Goal: Check status: Check status

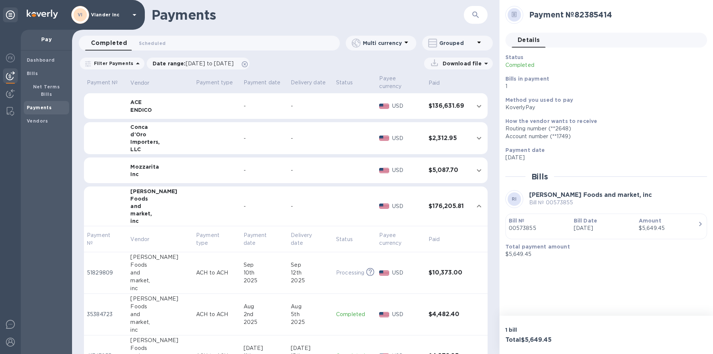
click at [476, 208] on icon "expand row" at bounding box center [479, 206] width 9 height 9
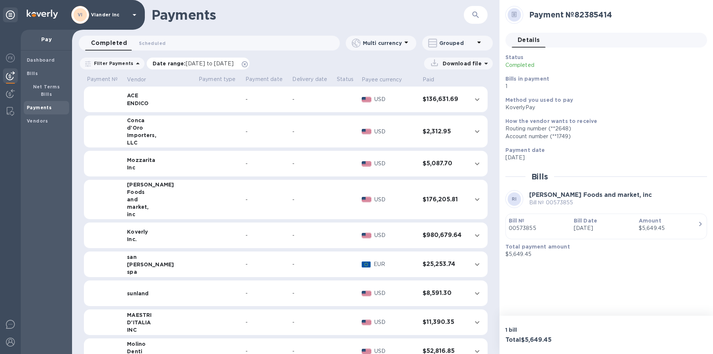
click at [195, 64] on span "01/11/2024 to 09/12/2025" at bounding box center [210, 64] width 48 height 6
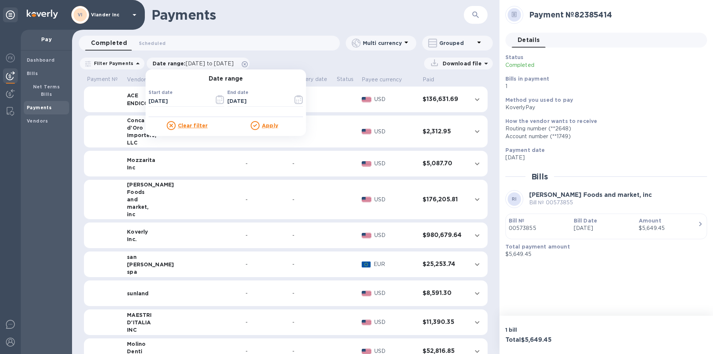
click at [268, 126] on u "Apply" at bounding box center [270, 126] width 16 height 6
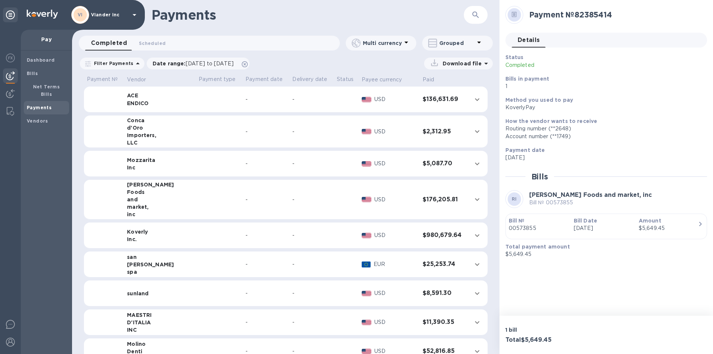
click at [473, 164] on icon "expand row" at bounding box center [477, 163] width 9 height 9
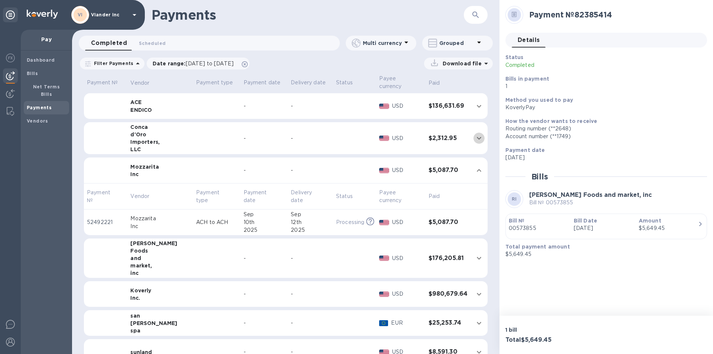
click at [475, 137] on icon "expand row" at bounding box center [479, 138] width 9 height 9
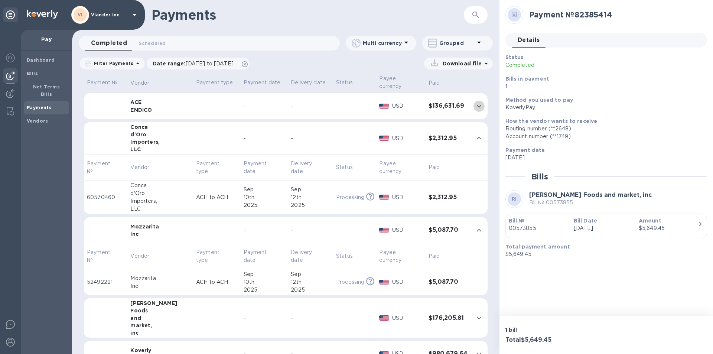
click at [477, 106] on icon "expand row" at bounding box center [479, 106] width 4 height 3
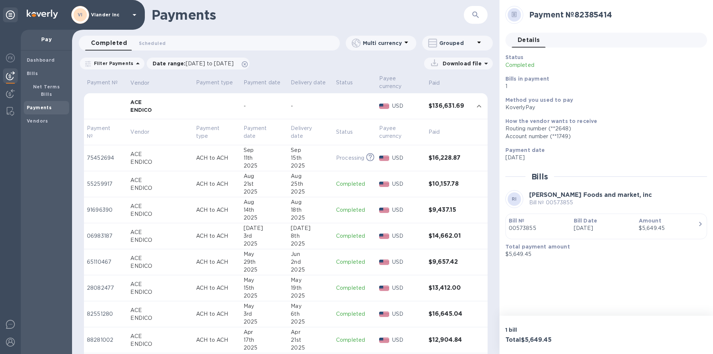
click at [344, 157] on p "Processing" at bounding box center [350, 158] width 28 height 8
click at [477, 106] on icon "expand row" at bounding box center [479, 106] width 4 height 3
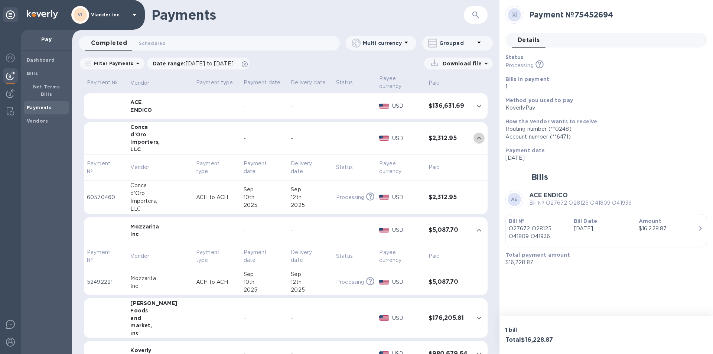
click at [477, 138] on icon "expand row" at bounding box center [479, 138] width 4 height 3
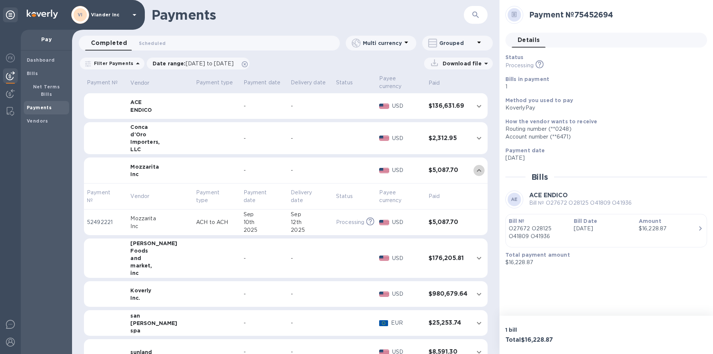
click at [475, 172] on icon "expand row" at bounding box center [479, 170] width 9 height 9
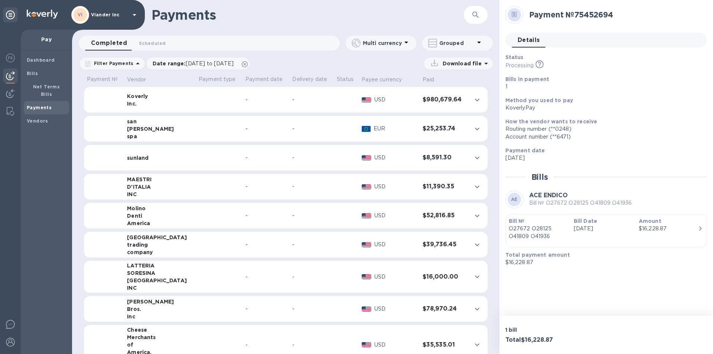
scroll to position [149, 0]
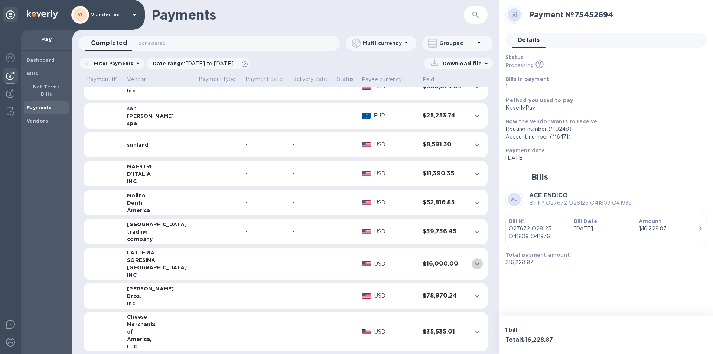
click at [473, 262] on icon "expand row" at bounding box center [477, 263] width 9 height 9
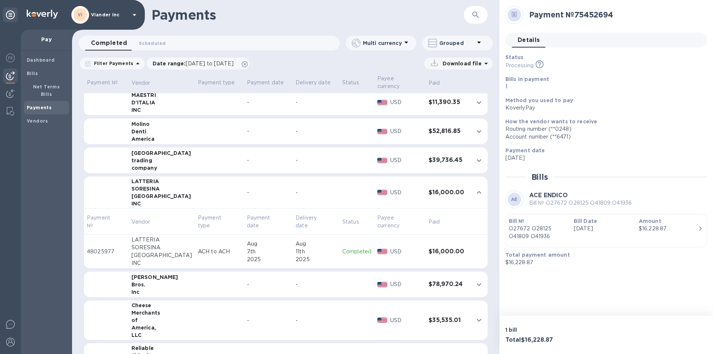
scroll to position [230, 0]
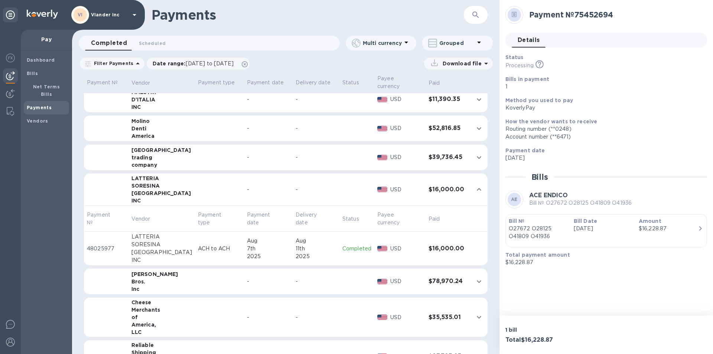
click at [343, 250] on p "Completed" at bounding box center [357, 249] width 29 height 8
click at [652, 266] on div "Payment № 48025977 Details 0 Status Completed Bills in payment 1 Method you use…" at bounding box center [607, 158] width 214 height 316
click at [599, 262] on div "Payment № 48025977 Details 0 Status Completed Bills in payment 1 Method you use…" at bounding box center [607, 158] width 214 height 316
click at [649, 154] on p "Aug 7 2025" at bounding box center [604, 158] width 196 height 8
click at [143, 279] on div "Bros." at bounding box center [161, 281] width 61 height 7
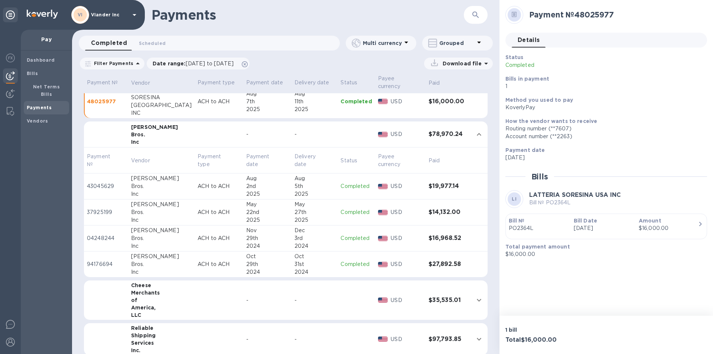
scroll to position [378, 0]
click at [353, 211] on p "Completed" at bounding box center [356, 211] width 31 height 8
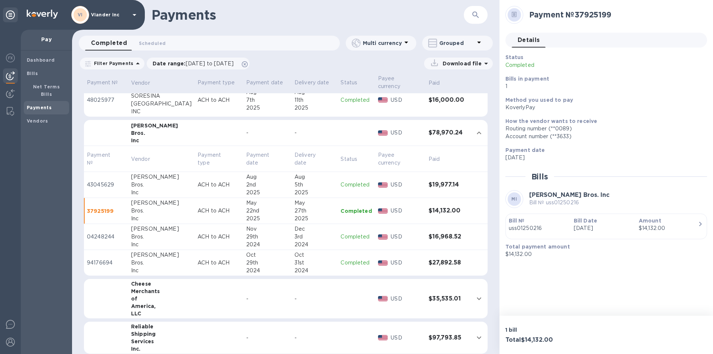
click at [347, 237] on p "Completed" at bounding box center [356, 237] width 31 height 8
click at [354, 263] on p "Completed" at bounding box center [356, 263] width 31 height 8
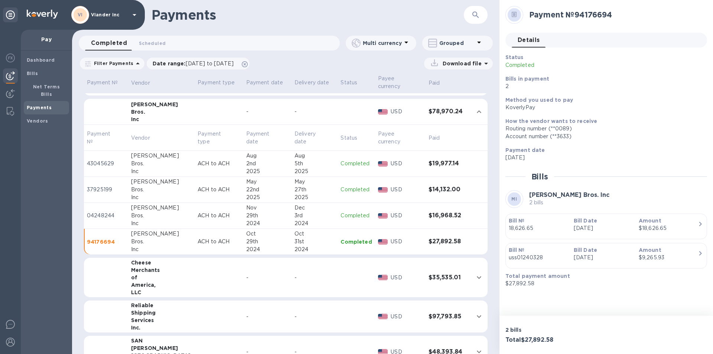
scroll to position [415, 0]
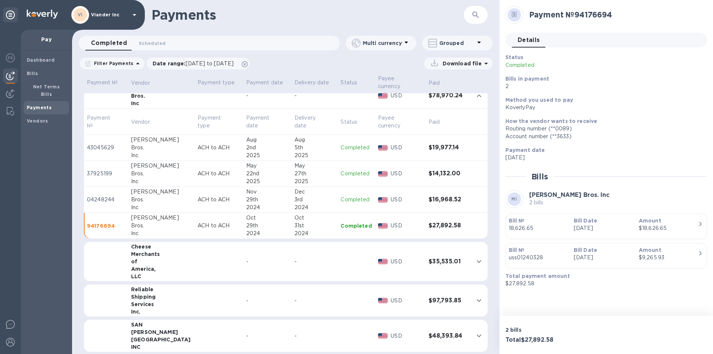
click at [434, 260] on h3 "$35,535.01" at bounding box center [448, 261] width 39 height 7
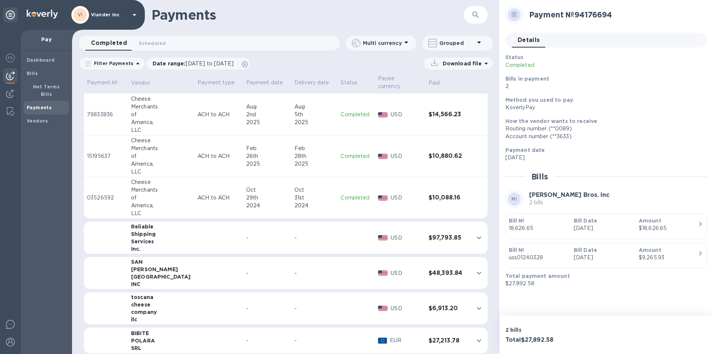
scroll to position [638, 0]
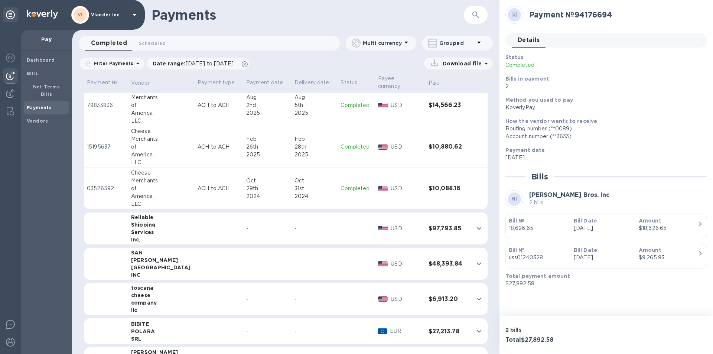
click at [441, 264] on h3 "$48,393.84" at bounding box center [448, 263] width 39 height 7
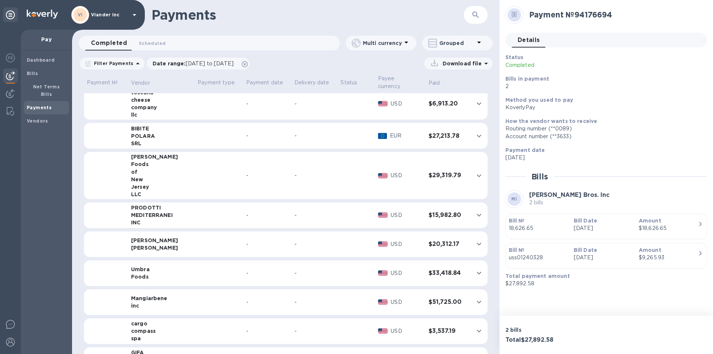
scroll to position [1040, 0]
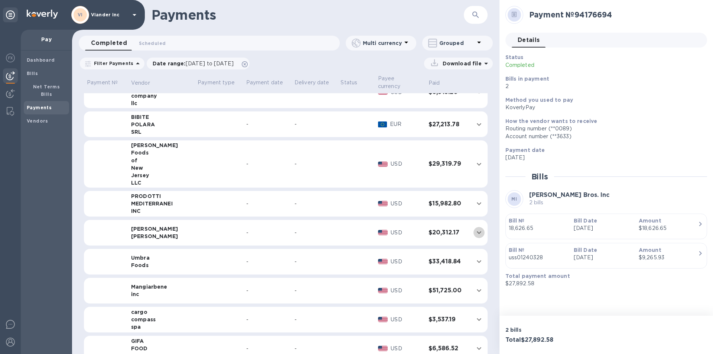
click at [477, 233] on icon "expand row" at bounding box center [479, 232] width 4 height 3
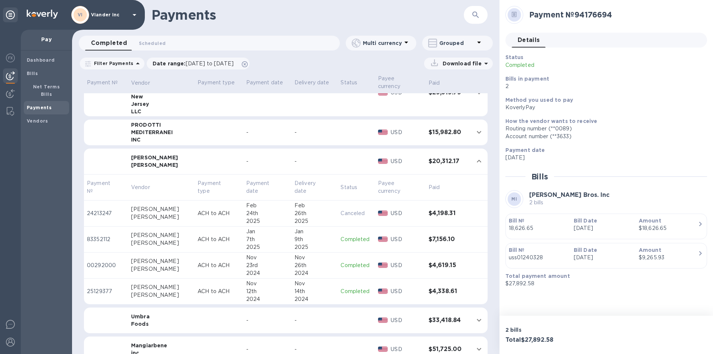
scroll to position [1152, 0]
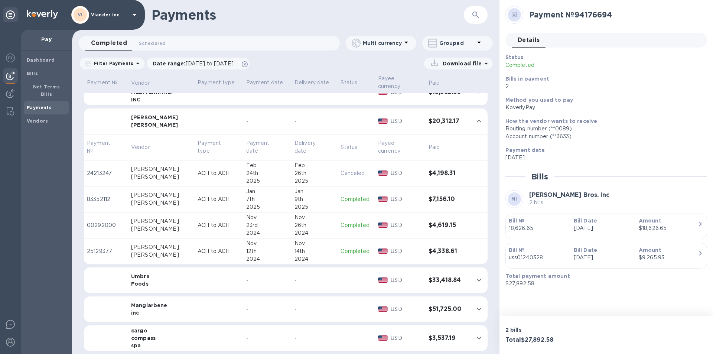
click at [429, 174] on h3 "$4,198.31" at bounding box center [448, 173] width 39 height 7
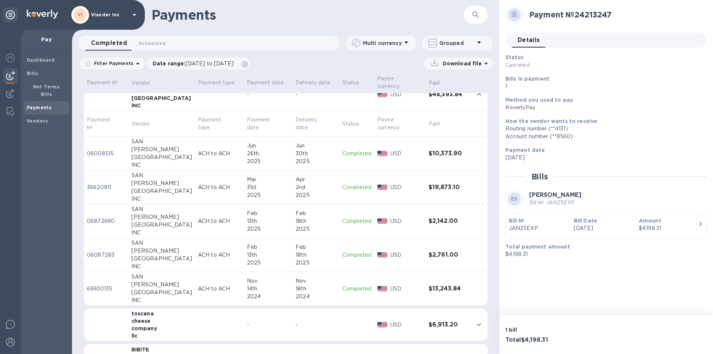
scroll to position [817, 0]
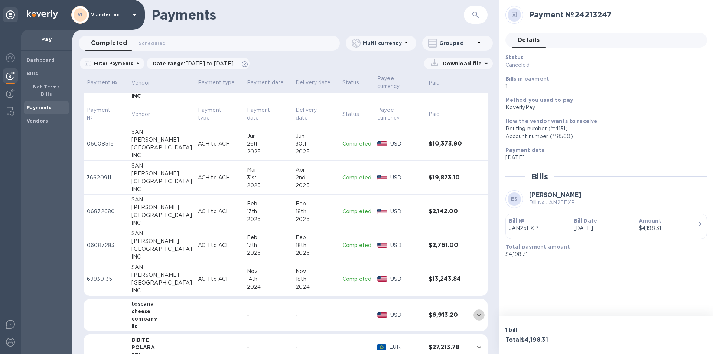
click at [477, 316] on icon "expand row" at bounding box center [479, 315] width 4 height 3
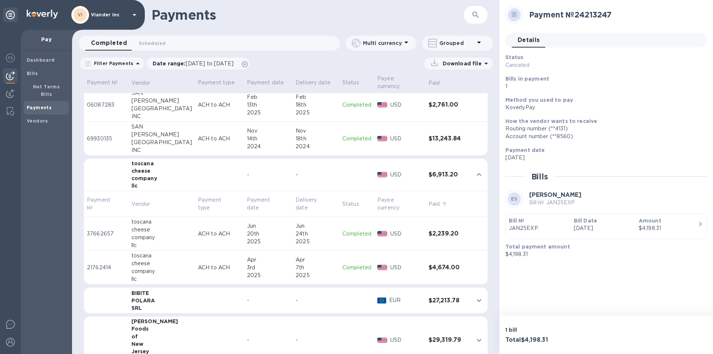
scroll to position [1003, 0]
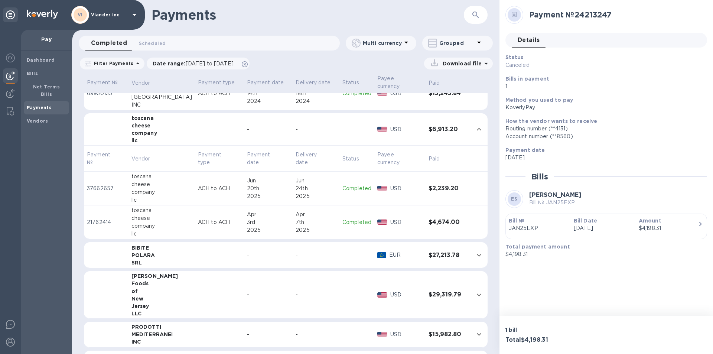
click at [348, 221] on p "Completed" at bounding box center [357, 222] width 29 height 8
click at [471, 256] on td at bounding box center [479, 255] width 17 height 26
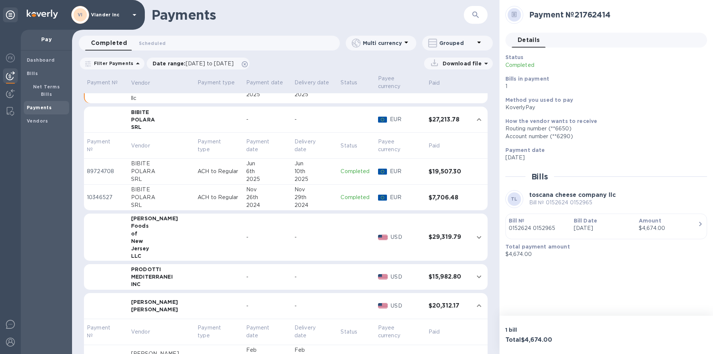
scroll to position [1152, 0]
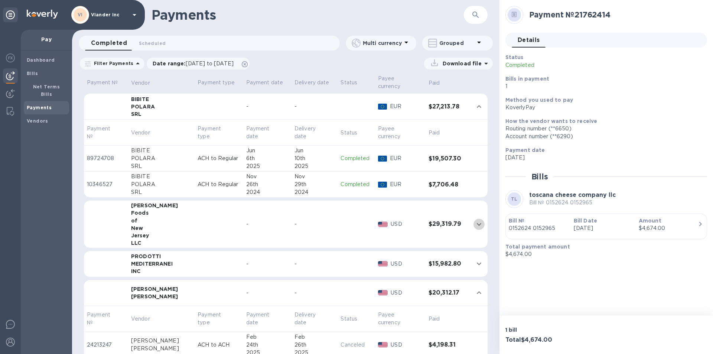
click at [476, 224] on icon "expand row" at bounding box center [479, 224] width 9 height 9
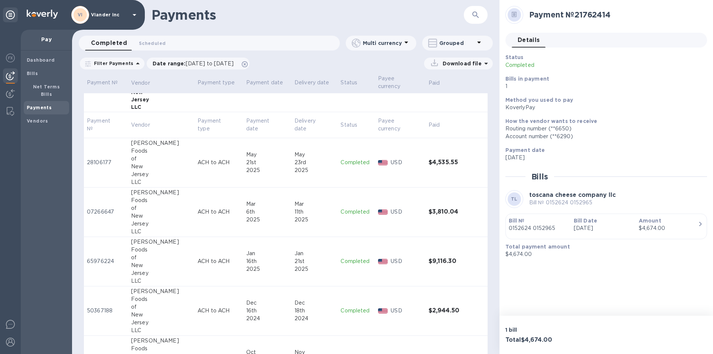
scroll to position [1338, 0]
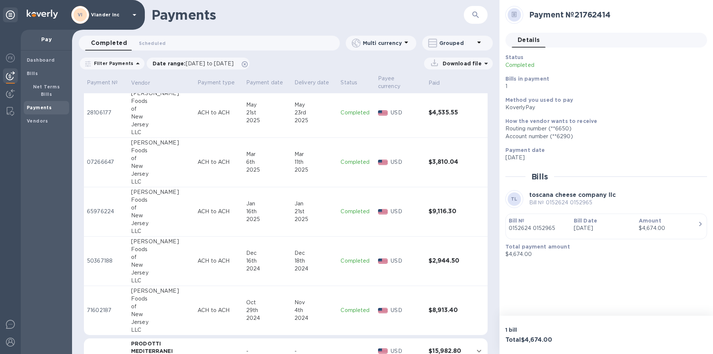
click at [346, 260] on p "Completed" at bounding box center [356, 261] width 31 height 8
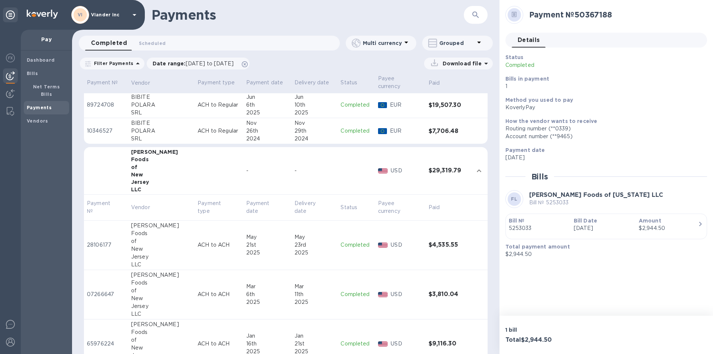
scroll to position [1189, 0]
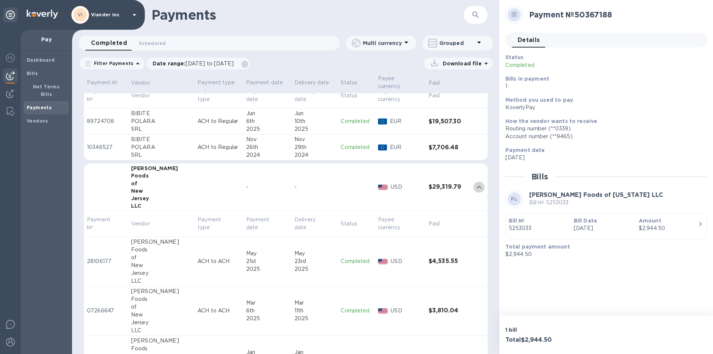
click at [477, 187] on icon "expand row" at bounding box center [479, 187] width 4 height 3
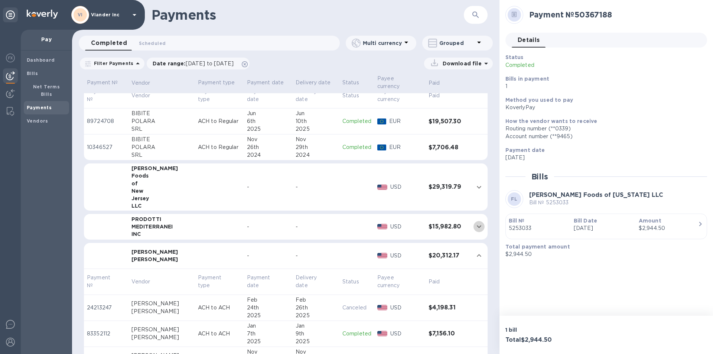
click at [476, 225] on icon "expand row" at bounding box center [479, 226] width 9 height 9
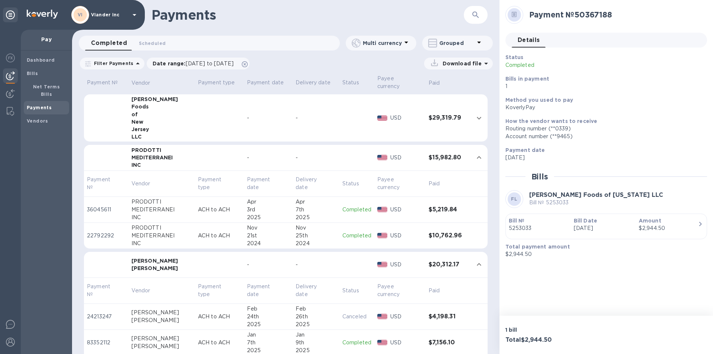
scroll to position [1263, 0]
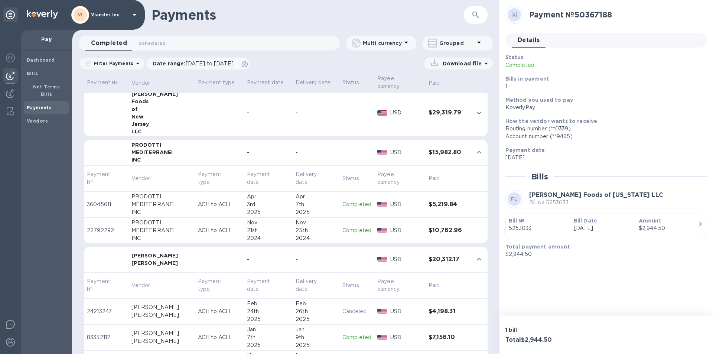
click at [351, 204] on p "Completed" at bounding box center [357, 205] width 29 height 8
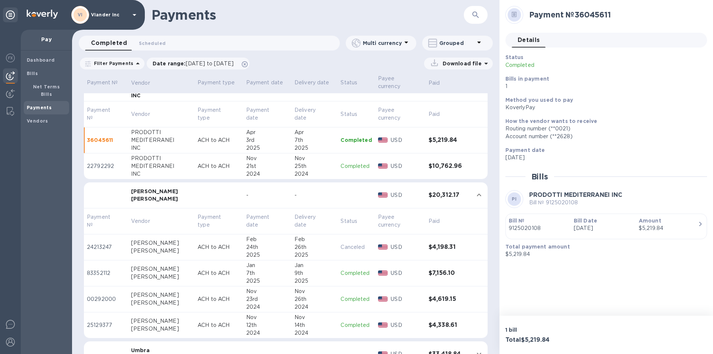
scroll to position [1338, 0]
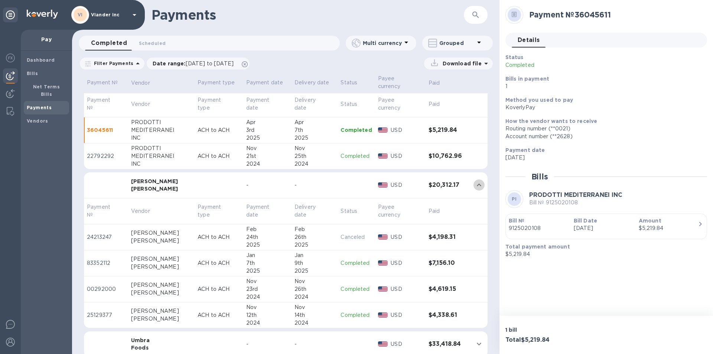
click at [475, 185] on icon "expand row" at bounding box center [479, 185] width 9 height 9
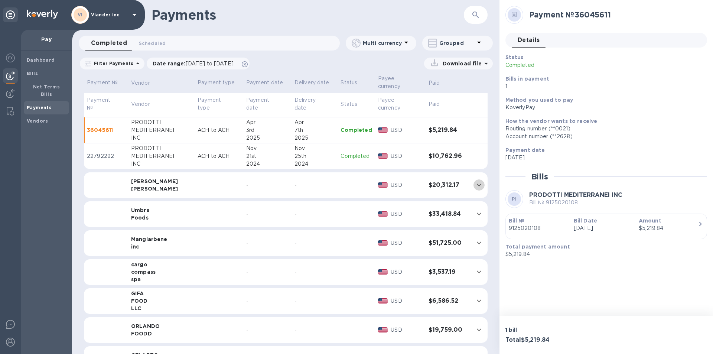
click at [477, 184] on icon "expand row" at bounding box center [479, 185] width 9 height 9
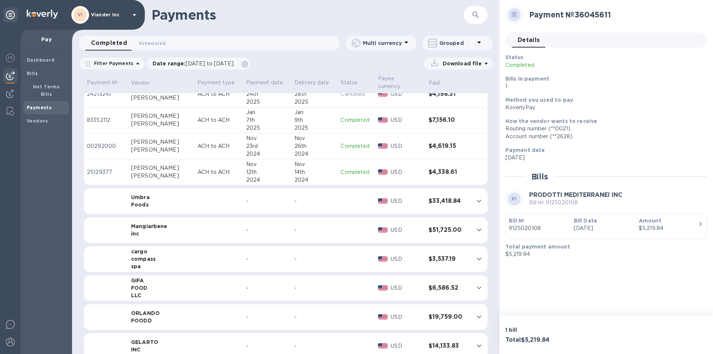
scroll to position [1486, 0]
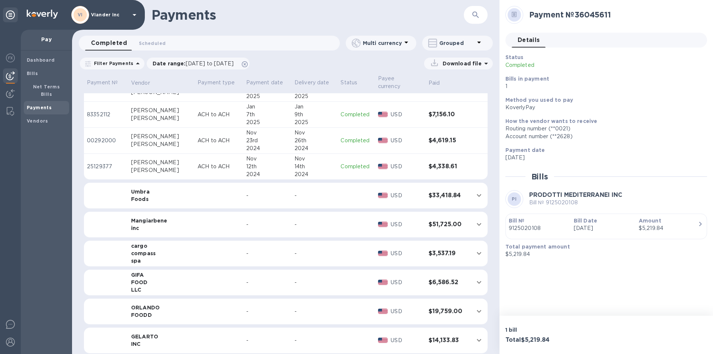
click at [475, 196] on icon "expand row" at bounding box center [479, 195] width 9 height 9
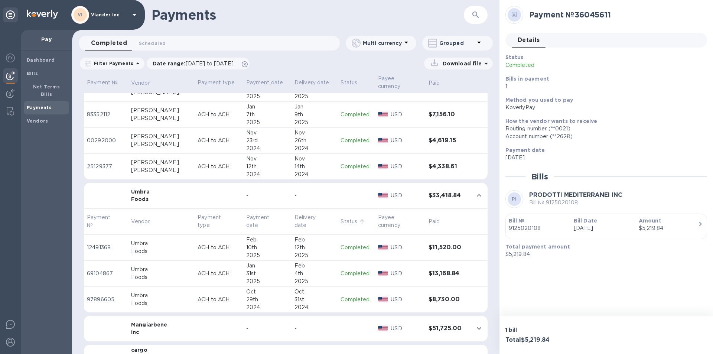
scroll to position [1523, 0]
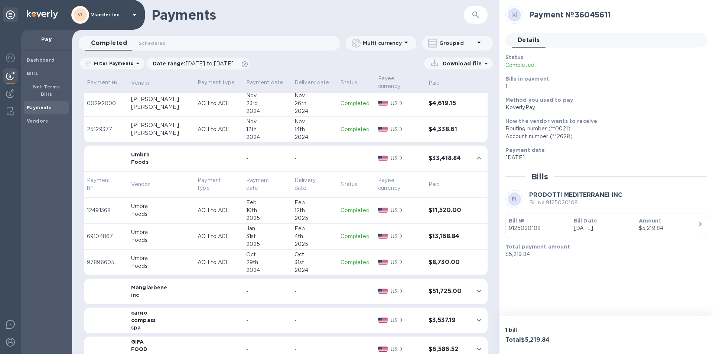
click at [350, 265] on p "Completed" at bounding box center [356, 263] width 31 height 8
click at [347, 237] on p "Completed" at bounding box center [356, 237] width 31 height 8
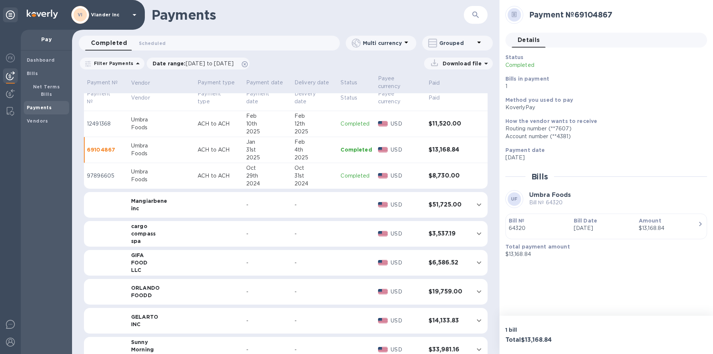
scroll to position [1625, 0]
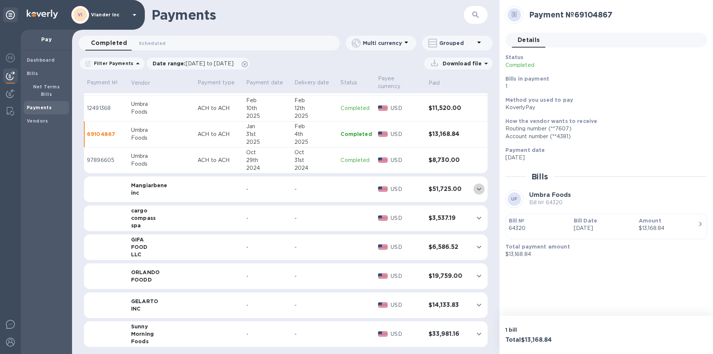
click at [475, 189] on icon "expand row" at bounding box center [479, 189] width 9 height 9
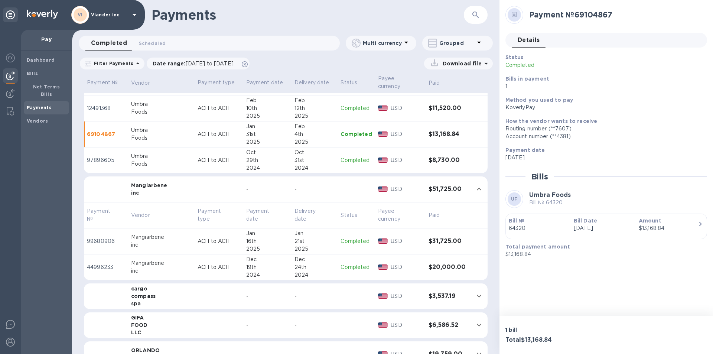
click at [347, 266] on p "Completed" at bounding box center [356, 267] width 31 height 8
click at [353, 242] on p "Completed" at bounding box center [356, 241] width 31 height 8
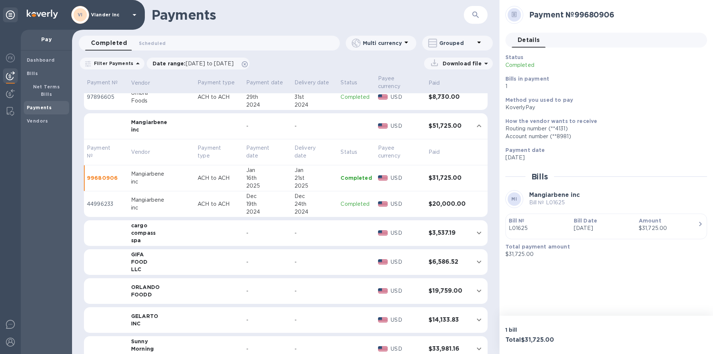
scroll to position [1700, 0]
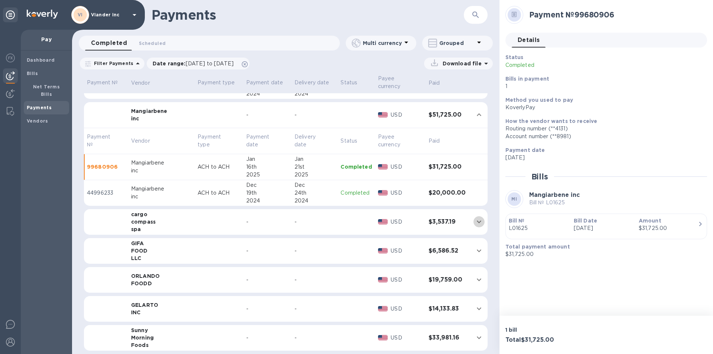
click at [475, 223] on icon "expand row" at bounding box center [479, 221] width 9 height 9
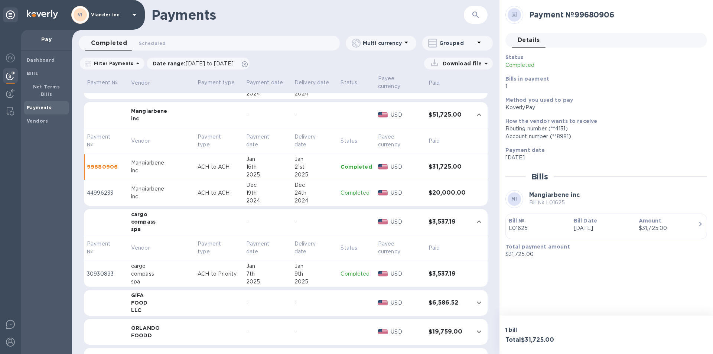
click at [352, 194] on p "Completed" at bounding box center [356, 193] width 31 height 8
click at [344, 275] on p "Completed" at bounding box center [356, 274] width 31 height 8
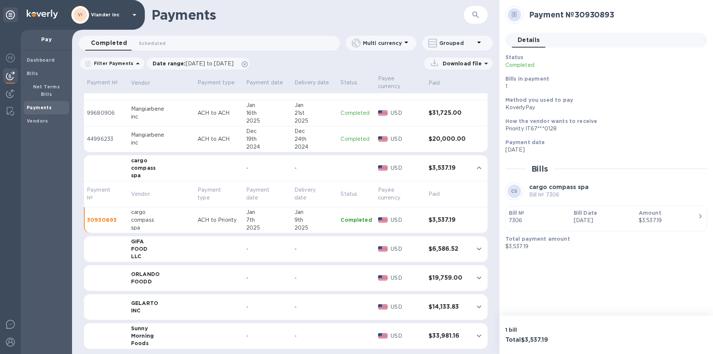
scroll to position [1755, 0]
click at [134, 14] on icon at bounding box center [134, 14] width 9 height 9
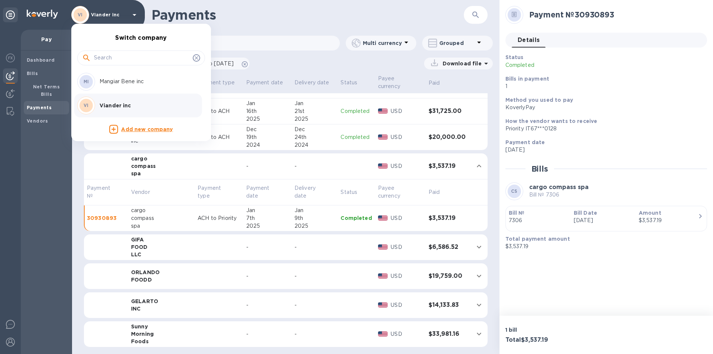
click at [125, 79] on p "Mangiar Bene inc" at bounding box center [147, 82] width 94 height 8
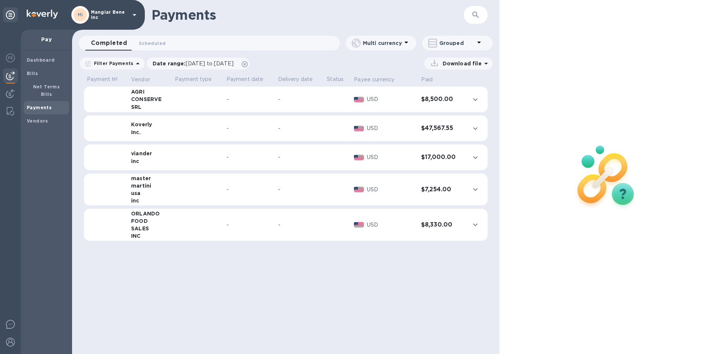
click at [43, 105] on b "Payments" at bounding box center [39, 108] width 25 height 6
click at [207, 62] on span "08/11/2025 to 09/12/2025" at bounding box center [210, 64] width 48 height 6
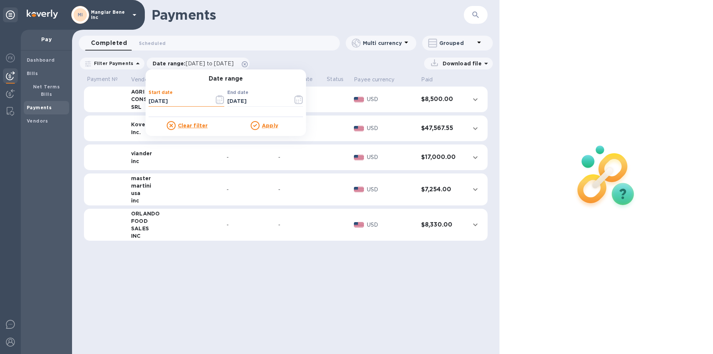
click at [161, 96] on input "08/11/2025" at bounding box center [179, 101] width 60 height 11
click at [149, 99] on input "[DATE]" at bounding box center [179, 101] width 60 height 11
click at [155, 100] on input "01/11/2025" at bounding box center [179, 101] width 60 height 11
click at [172, 99] on input "01/01/2025" at bounding box center [179, 101] width 60 height 11
type input "[DATE]"
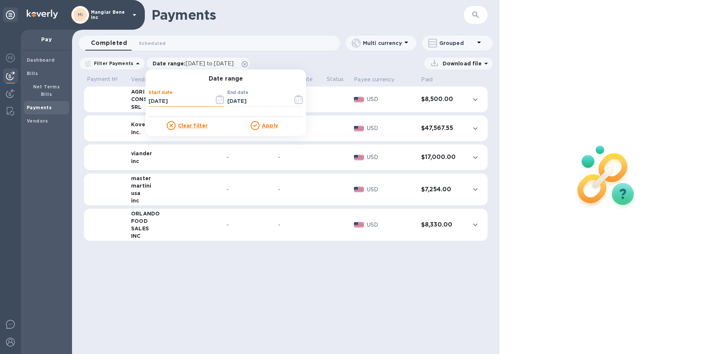
click at [268, 126] on u "Apply" at bounding box center [270, 126] width 16 height 6
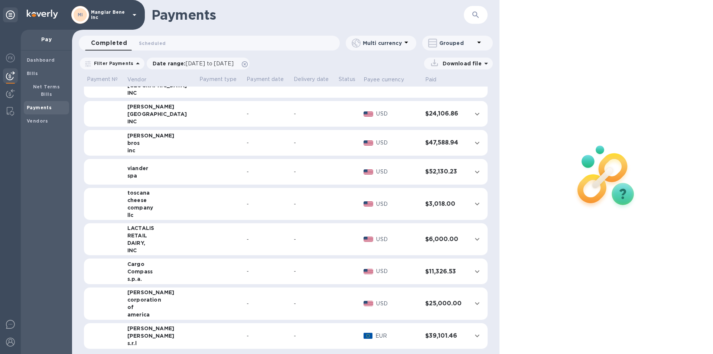
scroll to position [425, 0]
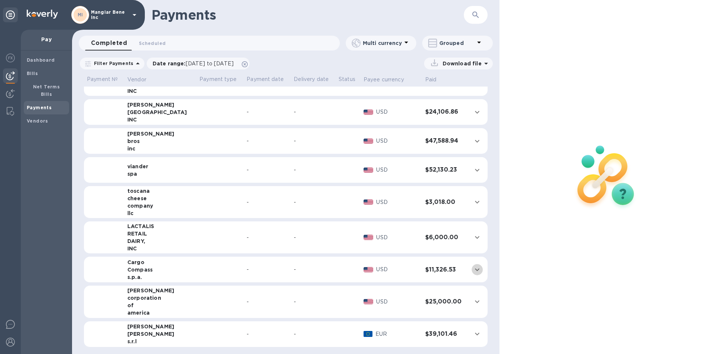
click at [475, 269] on icon "expand row" at bounding box center [477, 270] width 4 height 3
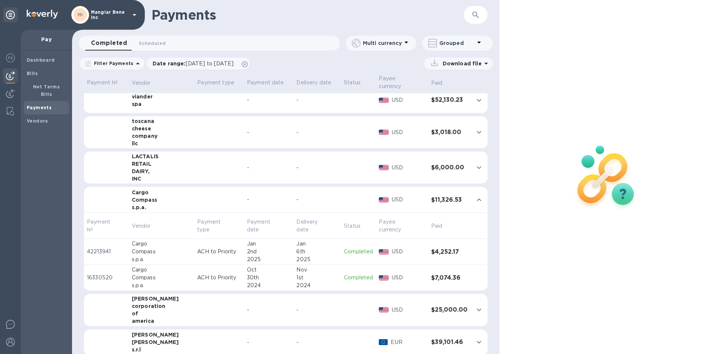
scroll to position [503, 0]
click at [347, 246] on p "Completed" at bounding box center [358, 250] width 29 height 8
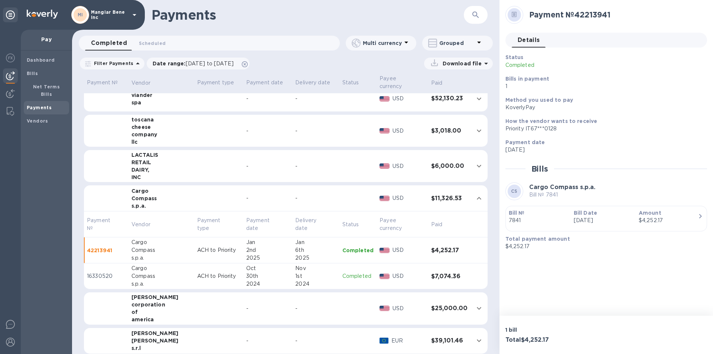
click at [346, 272] on p "Completed" at bounding box center [358, 276] width 31 height 8
click at [134, 14] on icon at bounding box center [135, 15] width 4 height 2
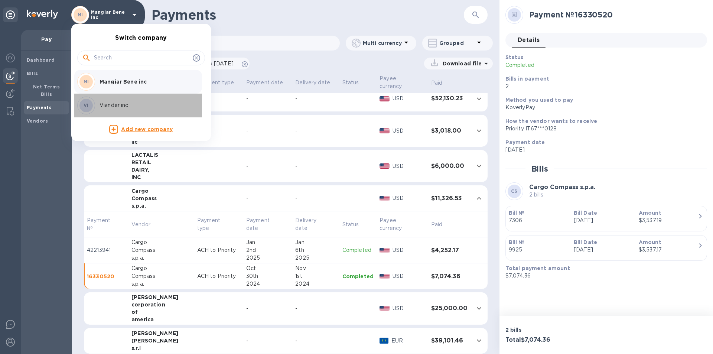
click at [114, 102] on p "Viander inc" at bounding box center [147, 105] width 94 height 8
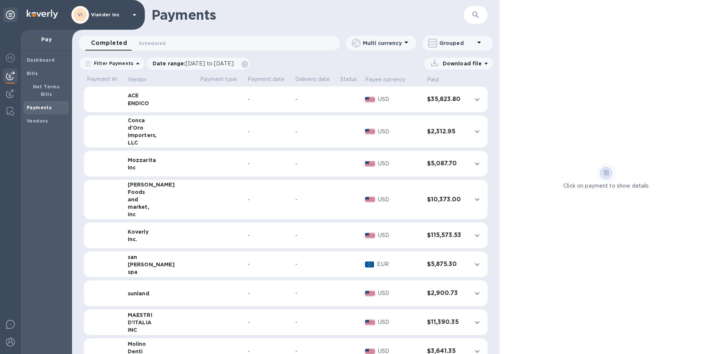
click at [39, 105] on b "Payments" at bounding box center [39, 108] width 25 height 6
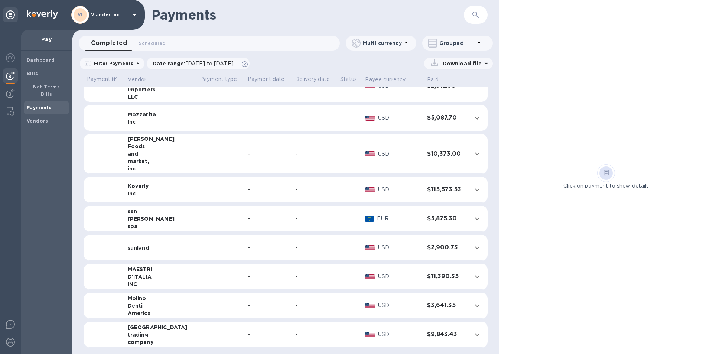
scroll to position [46, 0]
click at [200, 61] on span "[DATE] to [DATE]" at bounding box center [210, 64] width 48 height 6
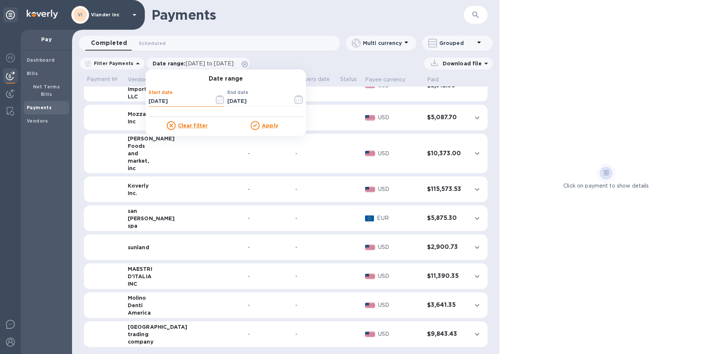
click at [173, 100] on input "[DATE]" at bounding box center [179, 101] width 60 height 11
click at [149, 101] on input "[DATE]" at bounding box center [179, 101] width 60 height 11
click at [155, 98] on input "[DATE]" at bounding box center [179, 101] width 60 height 11
type input "[DATE]"
click at [262, 127] on u "Apply" at bounding box center [270, 126] width 16 height 6
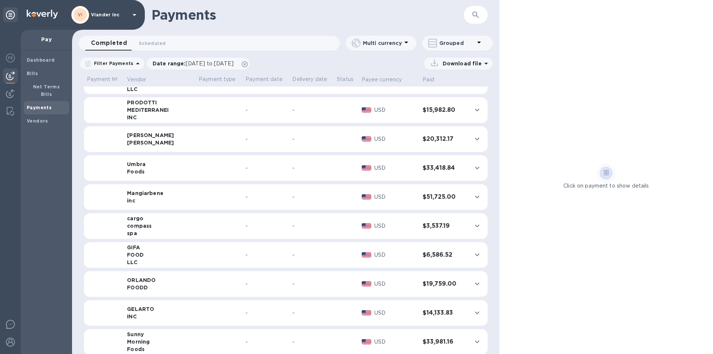
scroll to position [594, 0]
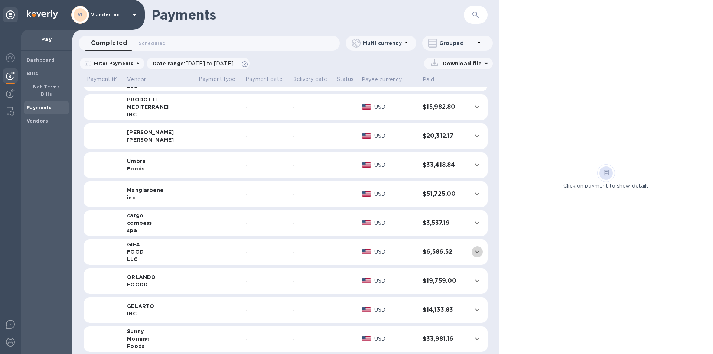
click at [476, 253] on icon "expand row" at bounding box center [477, 251] width 9 height 9
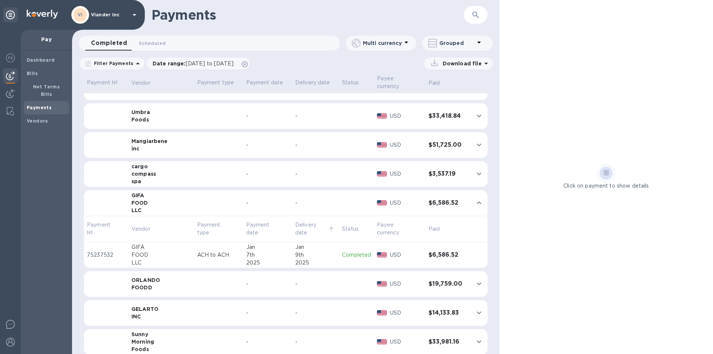
scroll to position [658, 0]
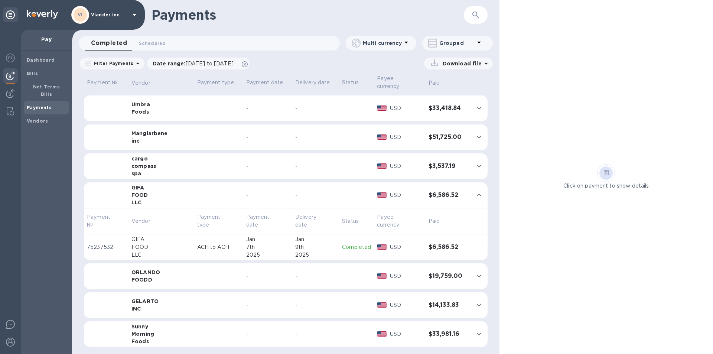
click at [477, 276] on icon "expand row" at bounding box center [479, 276] width 4 height 3
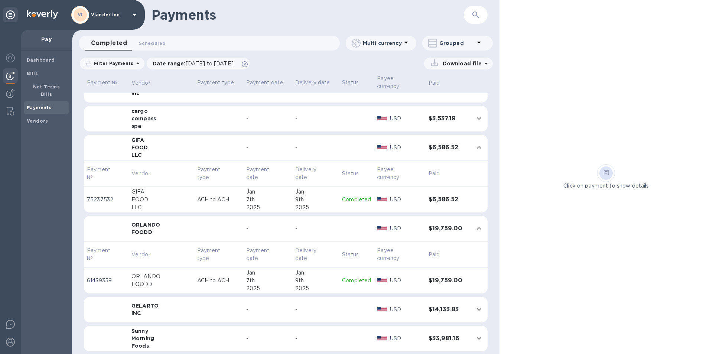
scroll to position [710, 0]
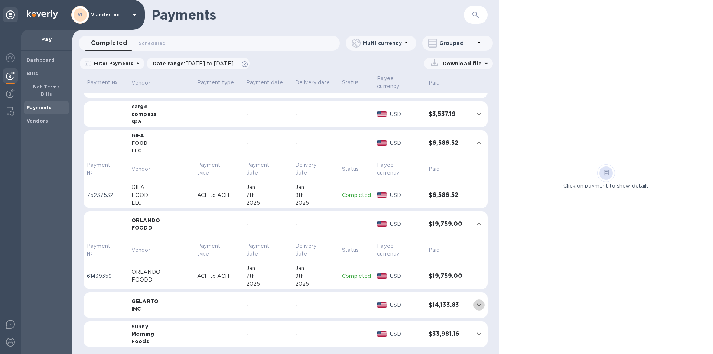
click at [477, 304] on icon "expand row" at bounding box center [479, 305] width 9 height 9
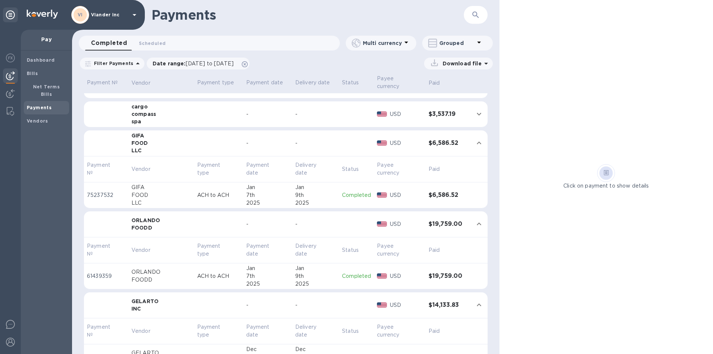
drag, startPoint x: 500, startPoint y: 279, endPoint x: 495, endPoint y: 285, distance: 8.0
click at [501, 296] on div "Click on payment to show details" at bounding box center [607, 177] width 214 height 354
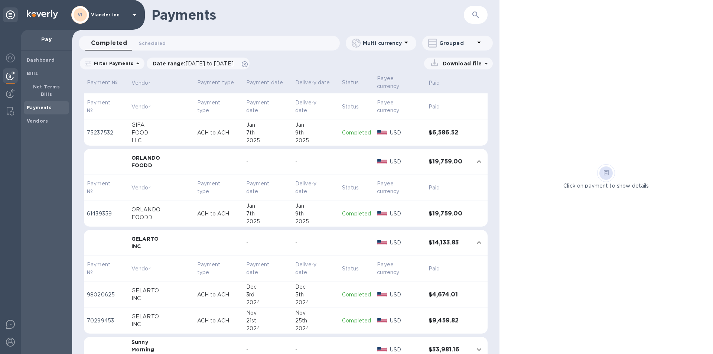
scroll to position [788, 0]
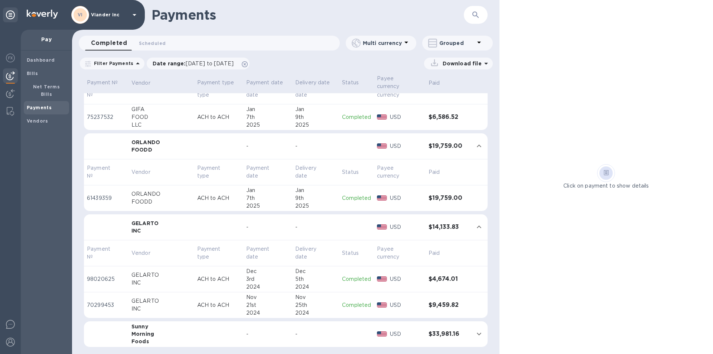
click at [351, 278] on p "Completed" at bounding box center [356, 279] width 29 height 8
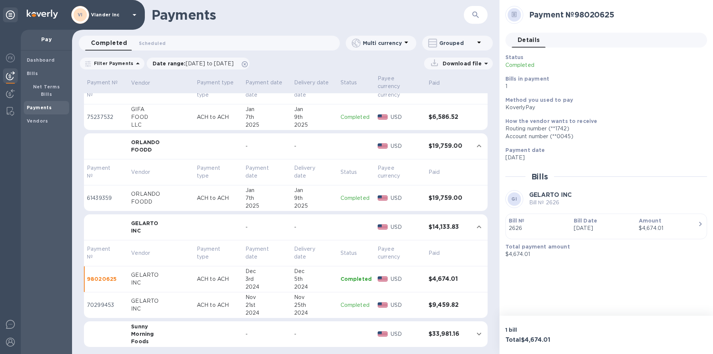
click at [348, 305] on p "Completed" at bounding box center [356, 305] width 31 height 8
click at [351, 278] on p "Completed" at bounding box center [356, 279] width 31 height 8
click at [477, 334] on icon "expand row" at bounding box center [479, 334] width 4 height 3
click at [476, 226] on icon "expand row" at bounding box center [479, 227] width 9 height 9
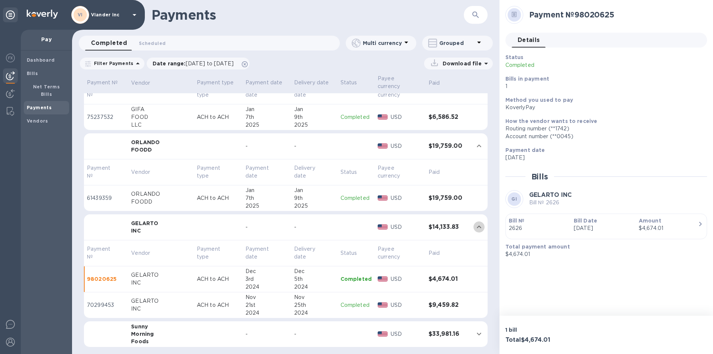
scroll to position [710, 0]
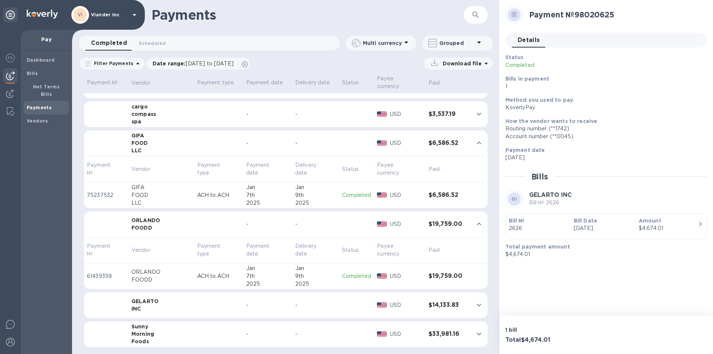
click at [475, 141] on icon "expand row" at bounding box center [479, 143] width 9 height 9
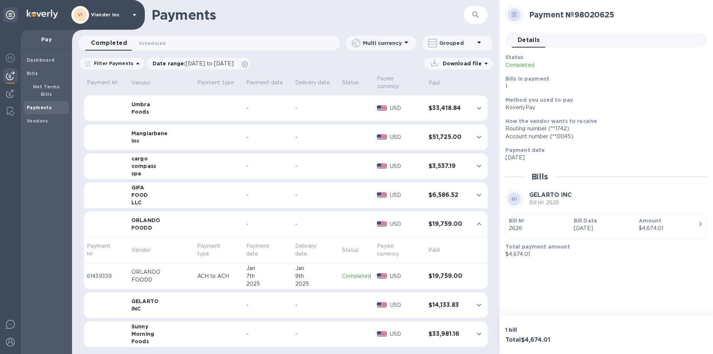
scroll to position [658, 0]
click at [475, 223] on icon "expand row" at bounding box center [479, 224] width 9 height 9
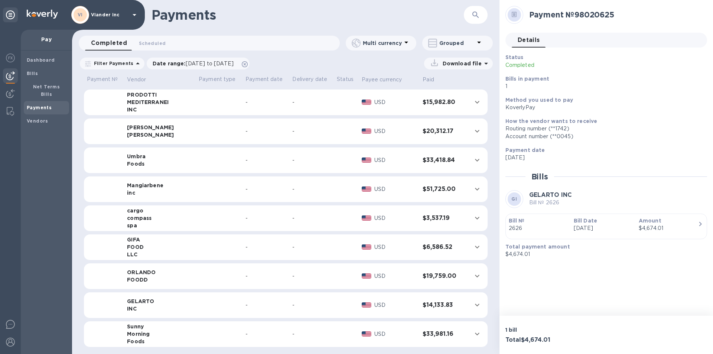
scroll to position [599, 0]
click at [473, 333] on icon "expand row" at bounding box center [477, 334] width 9 height 9
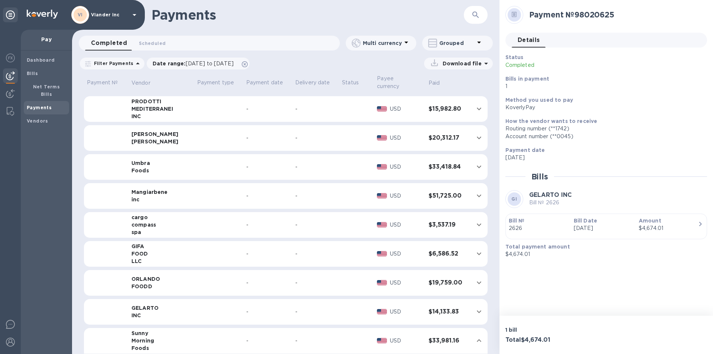
scroll to position [606, 0]
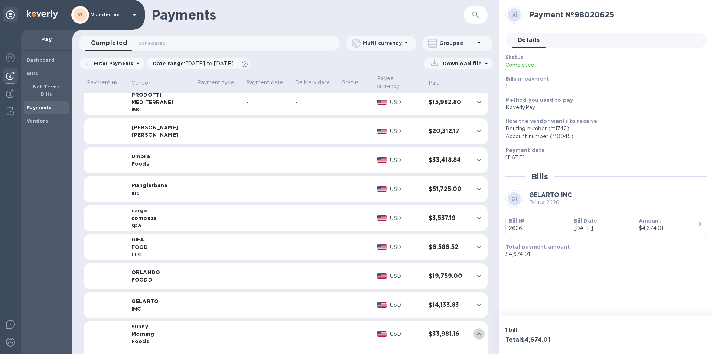
click at [475, 333] on icon "expand row" at bounding box center [479, 334] width 9 height 9
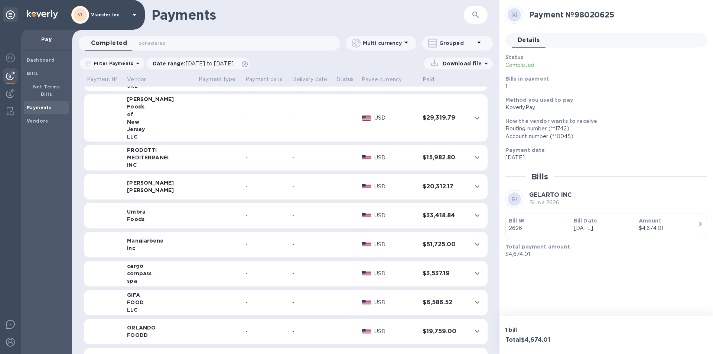
scroll to position [599, 0]
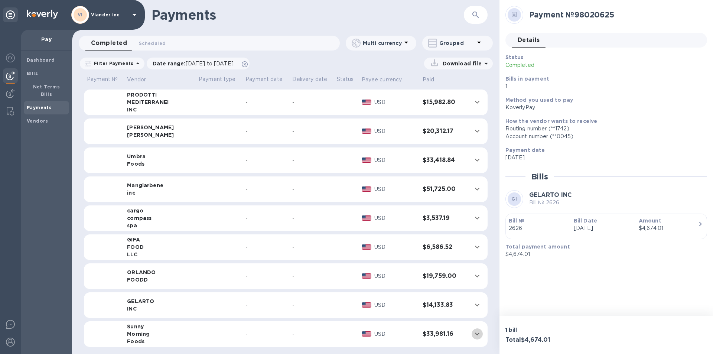
click at [474, 331] on icon "expand row" at bounding box center [477, 334] width 9 height 9
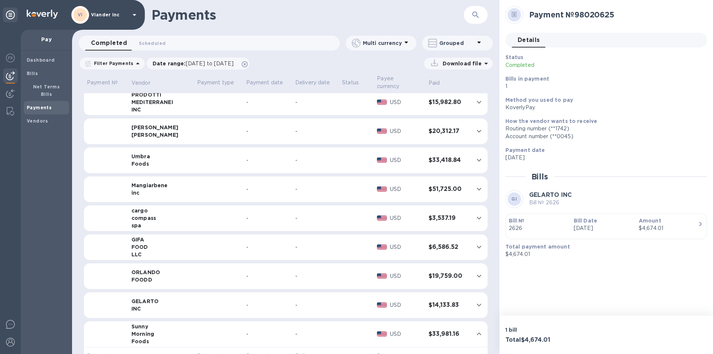
click at [432, 331] on h3 "$33,981.16" at bounding box center [448, 334] width 39 height 7
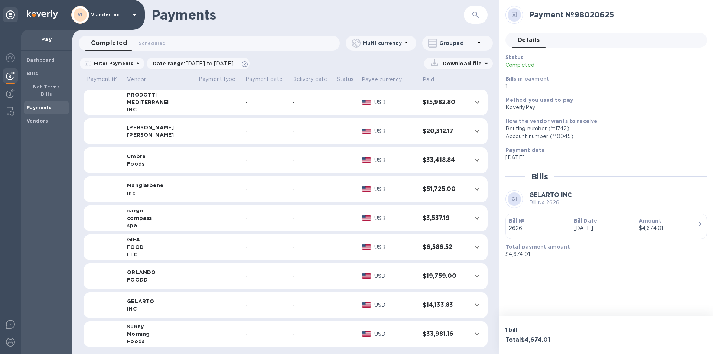
scroll to position [599, 0]
click at [140, 330] on div "Morning" at bounding box center [160, 333] width 66 height 7
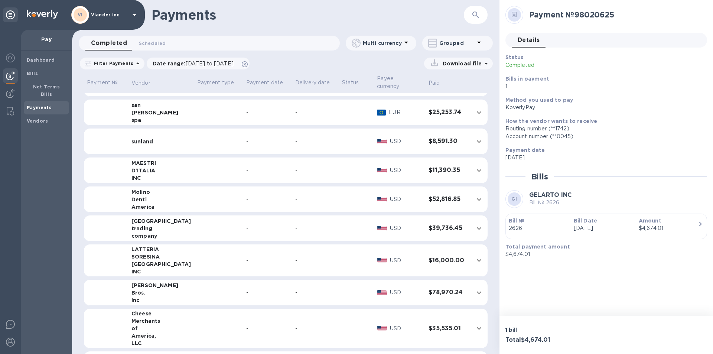
scroll to position [0, 0]
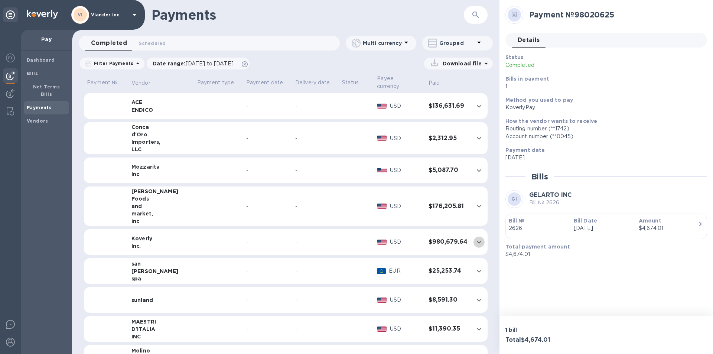
click at [475, 242] on icon "expand row" at bounding box center [479, 242] width 9 height 9
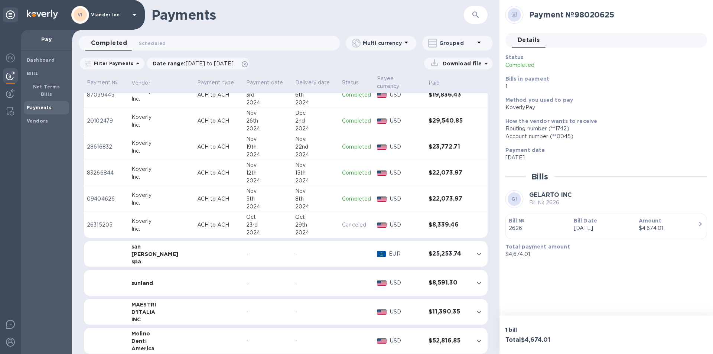
scroll to position [1442, 0]
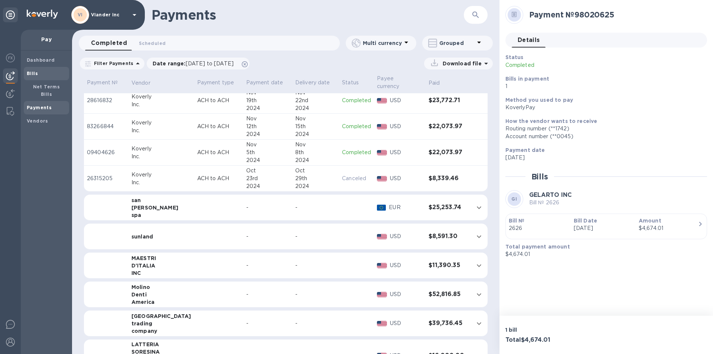
click at [35, 72] on b "Bills" at bounding box center [32, 74] width 11 height 6
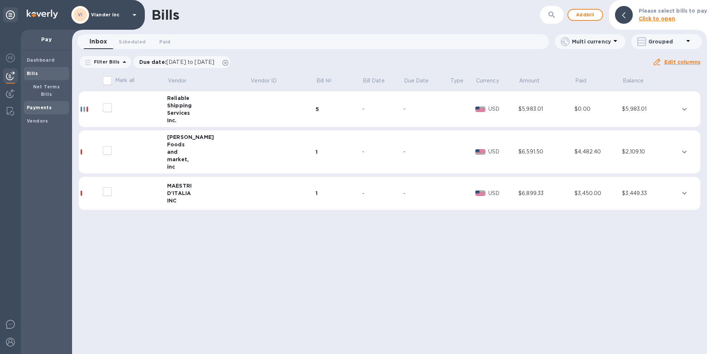
click at [37, 105] on b "Payments" at bounding box center [39, 108] width 25 height 6
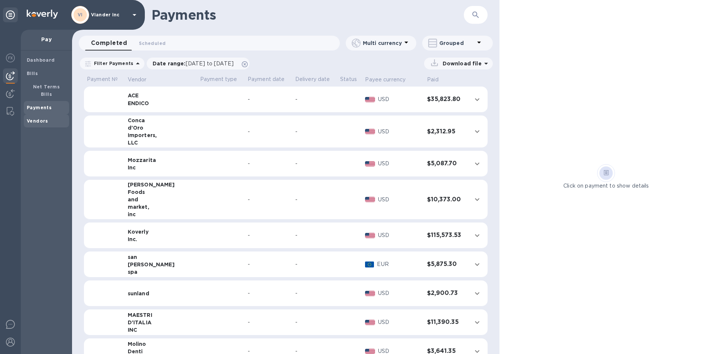
click at [37, 118] on b "Vendors" at bounding box center [38, 121] width 22 height 6
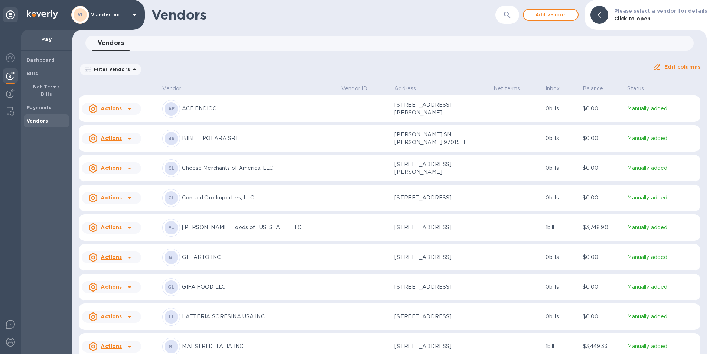
click at [133, 14] on icon at bounding box center [135, 15] width 4 height 2
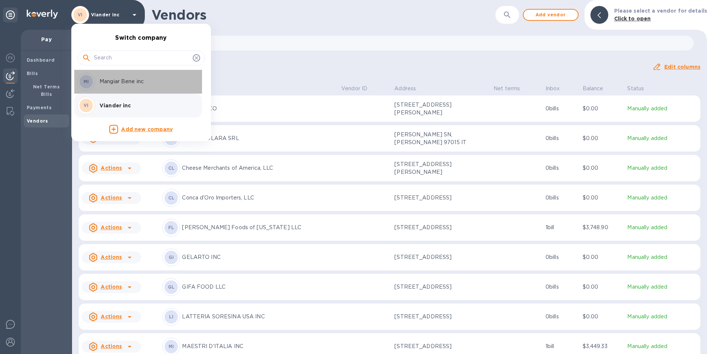
click at [132, 83] on p "Mangiar Bene inc" at bounding box center [147, 82] width 94 height 8
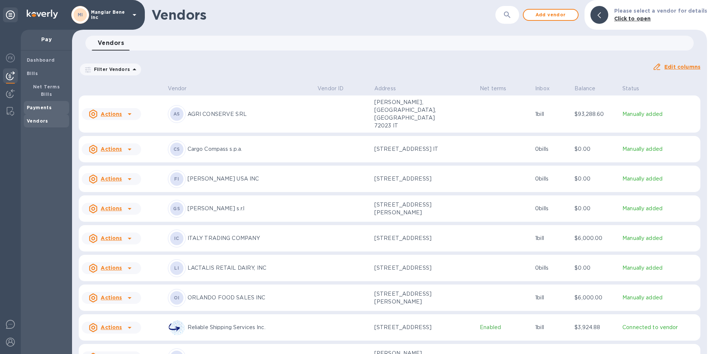
click at [39, 105] on b "Payments" at bounding box center [39, 108] width 25 height 6
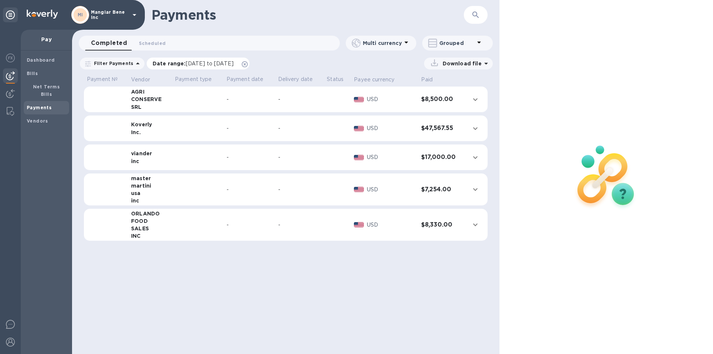
click at [195, 59] on div "Date range : 08/11/2025 to 09/12/2025" at bounding box center [198, 64] width 103 height 12
click at [199, 62] on span "08/11/2025 to 09/12/2025" at bounding box center [210, 64] width 48 height 6
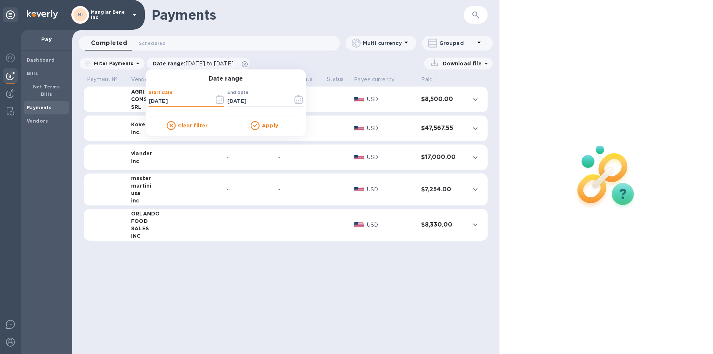
click at [149, 101] on input "08/11/2025" at bounding box center [179, 101] width 60 height 11
click at [155, 101] on input "01/11/2025" at bounding box center [179, 101] width 60 height 11
click at [173, 100] on input "01/01/2025" at bounding box center [179, 101] width 60 height 11
type input "[DATE]"
click at [264, 126] on u "Apply" at bounding box center [270, 126] width 16 height 6
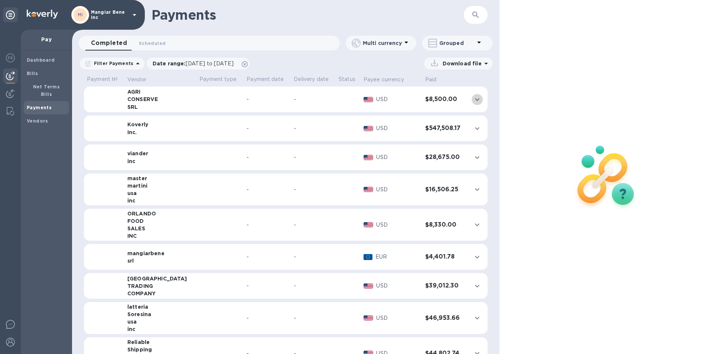
click at [474, 98] on icon "expand row" at bounding box center [477, 99] width 9 height 9
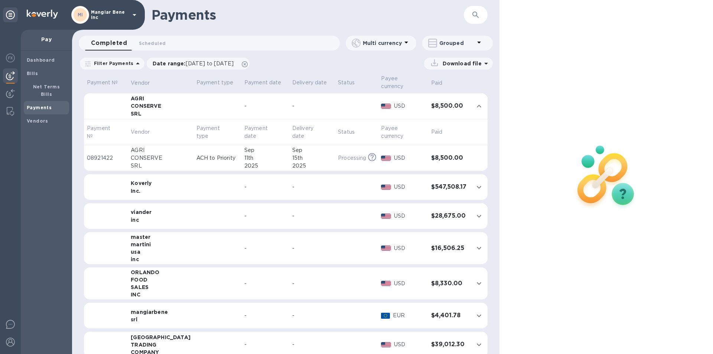
click at [145, 208] on div "viander" at bounding box center [161, 211] width 60 height 7
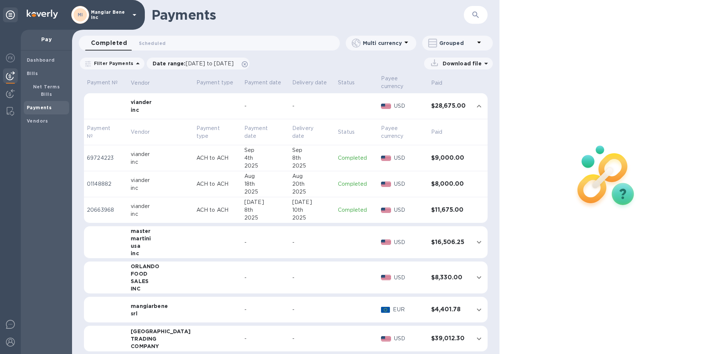
scroll to position [111, 0]
click at [342, 153] on p "Completed" at bounding box center [356, 157] width 37 height 8
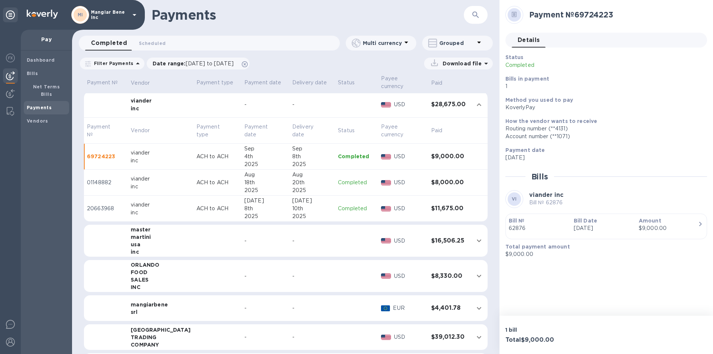
click at [341, 179] on p "Completed" at bounding box center [356, 183] width 37 height 8
click at [345, 205] on p "Completed" at bounding box center [356, 209] width 37 height 8
click at [338, 179] on p "Completed" at bounding box center [356, 183] width 37 height 8
click at [342, 153] on p "Completed" at bounding box center [356, 157] width 37 height 8
click at [475, 236] on icon "expand row" at bounding box center [479, 240] width 9 height 9
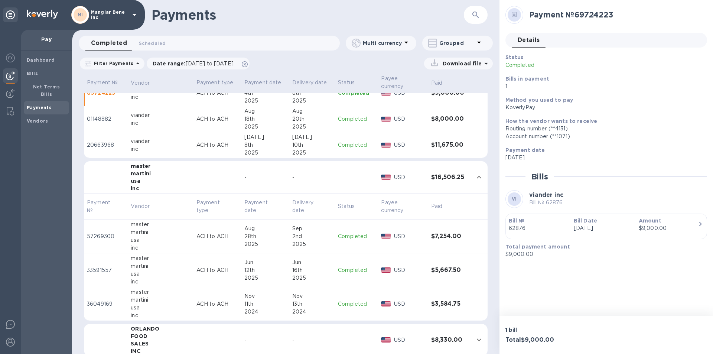
scroll to position [223, 0]
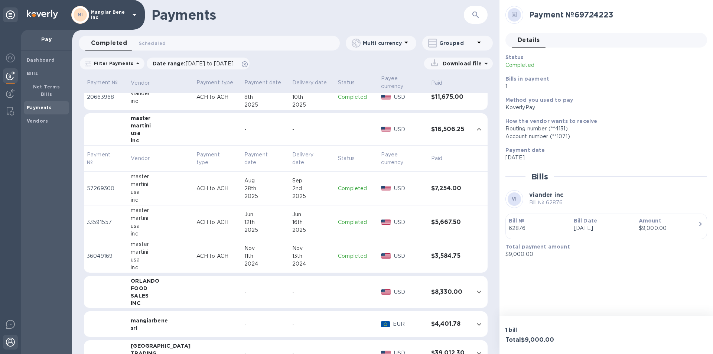
click at [12, 340] on img at bounding box center [10, 342] width 9 height 9
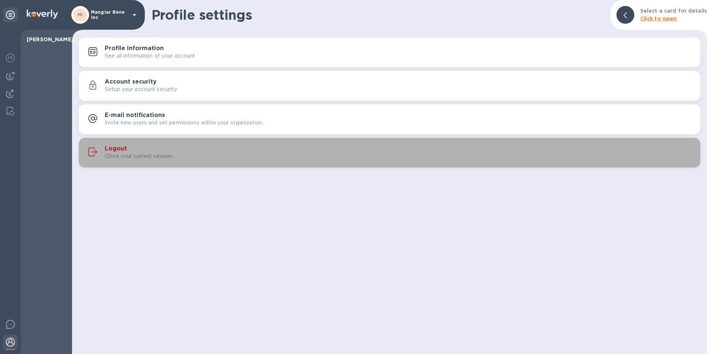
click at [105, 152] on p "Close your current session." at bounding box center [139, 156] width 69 height 8
